Goal: Information Seeking & Learning: Learn about a topic

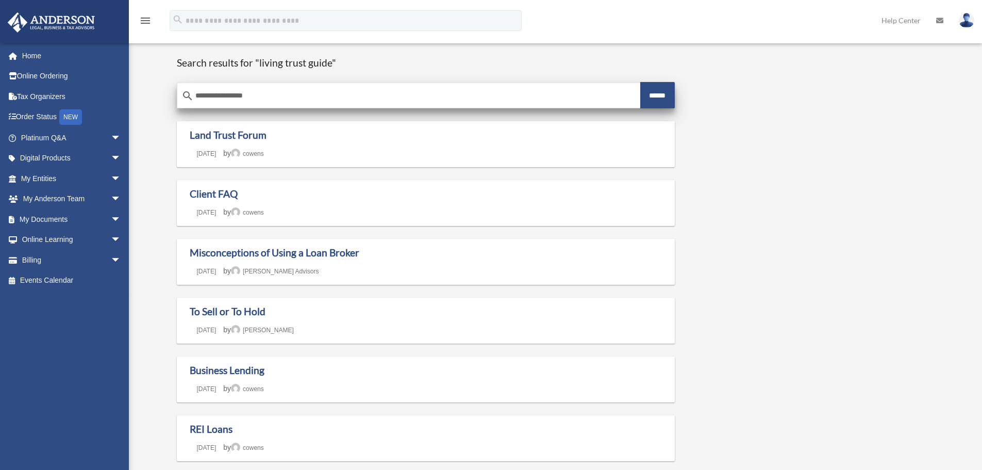
click at [266, 95] on input "**********" at bounding box center [408, 96] width 463 height 25
type input "**********"
click at [641, 82] on input "******" at bounding box center [658, 95] width 35 height 26
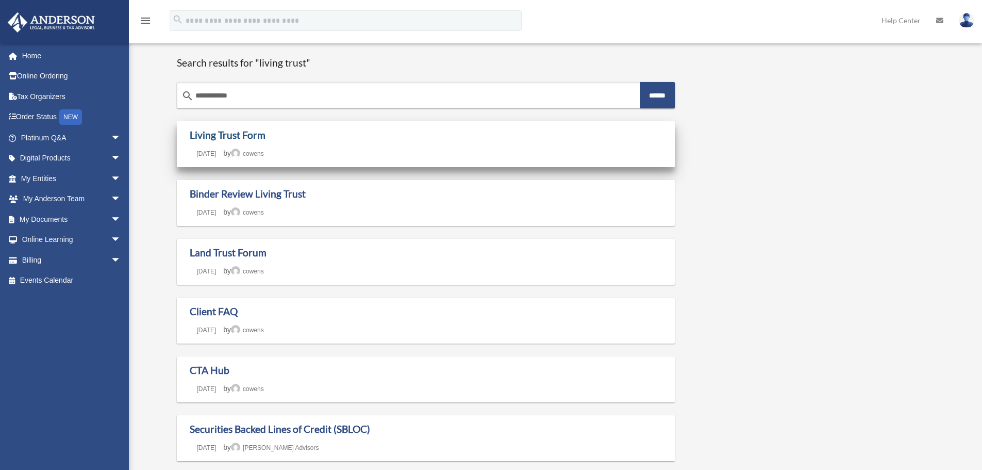
click at [210, 131] on link "Living Trust Form" at bounding box center [228, 135] width 76 height 12
